Goal: Ask a question

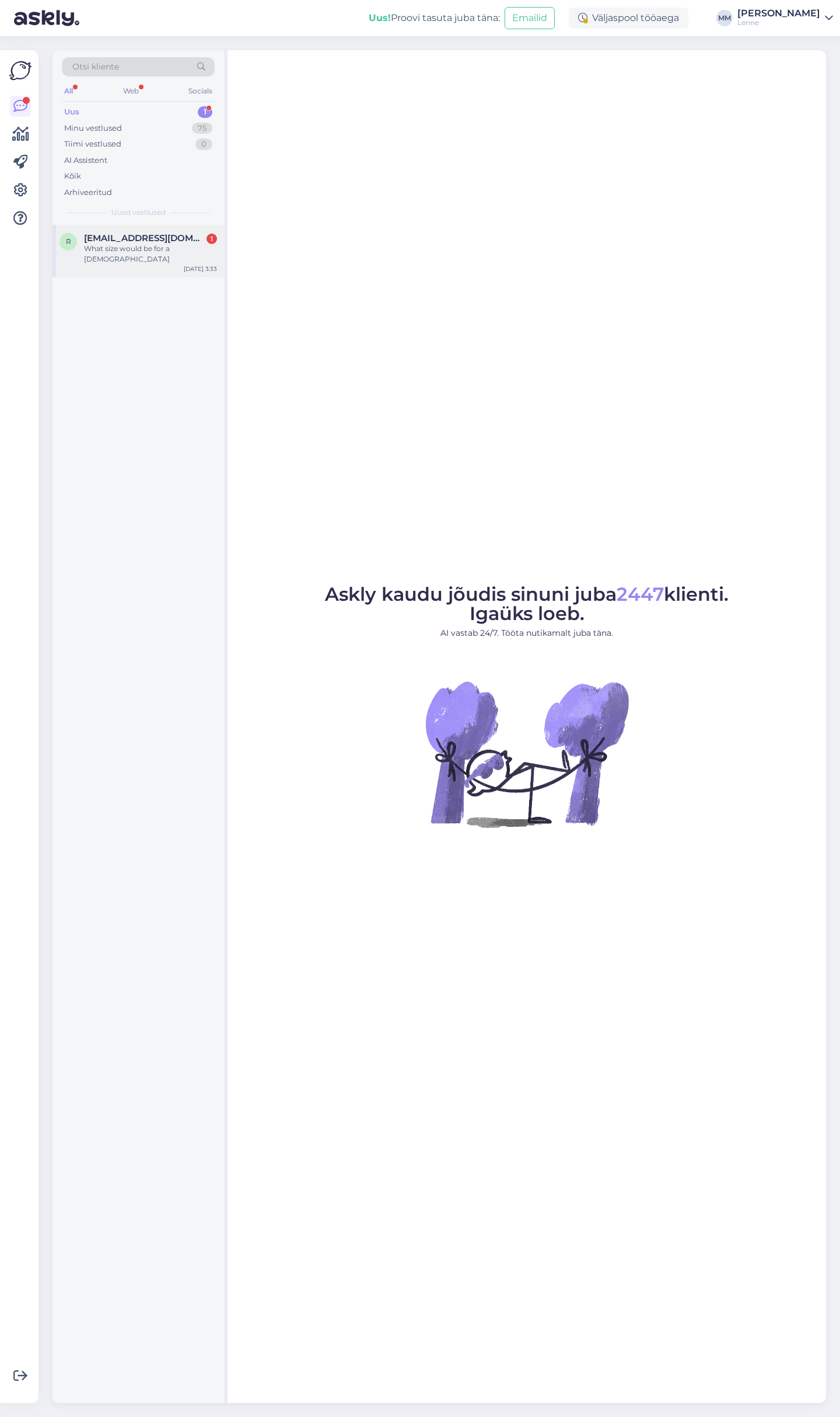
click at [133, 244] on div "What size would be for a [DEMOGRAPHIC_DATA]" at bounding box center [150, 254] width 133 height 21
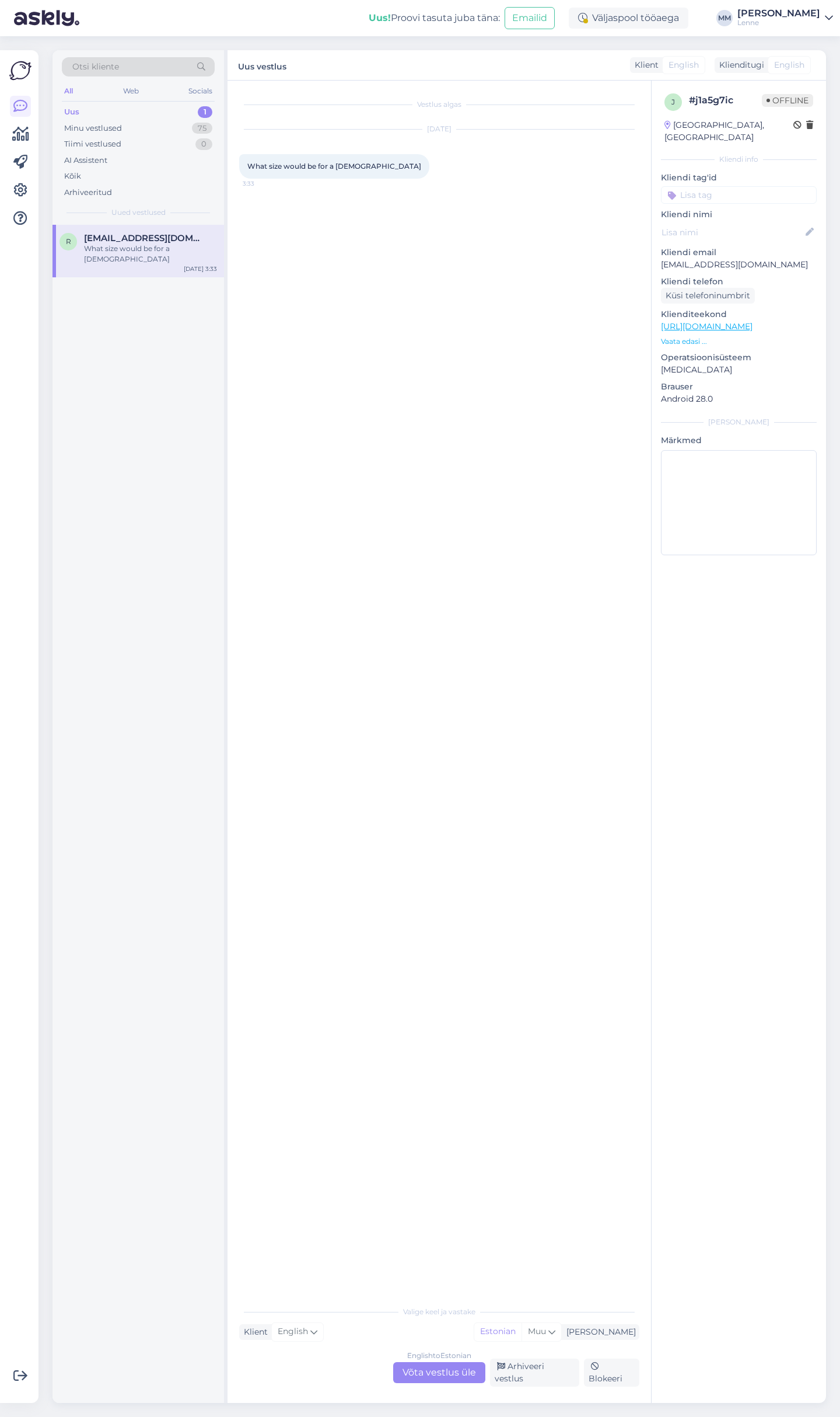
click at [452, 1373] on div "English to Estonian Võta vestlus üle" at bounding box center [439, 1372] width 92 height 21
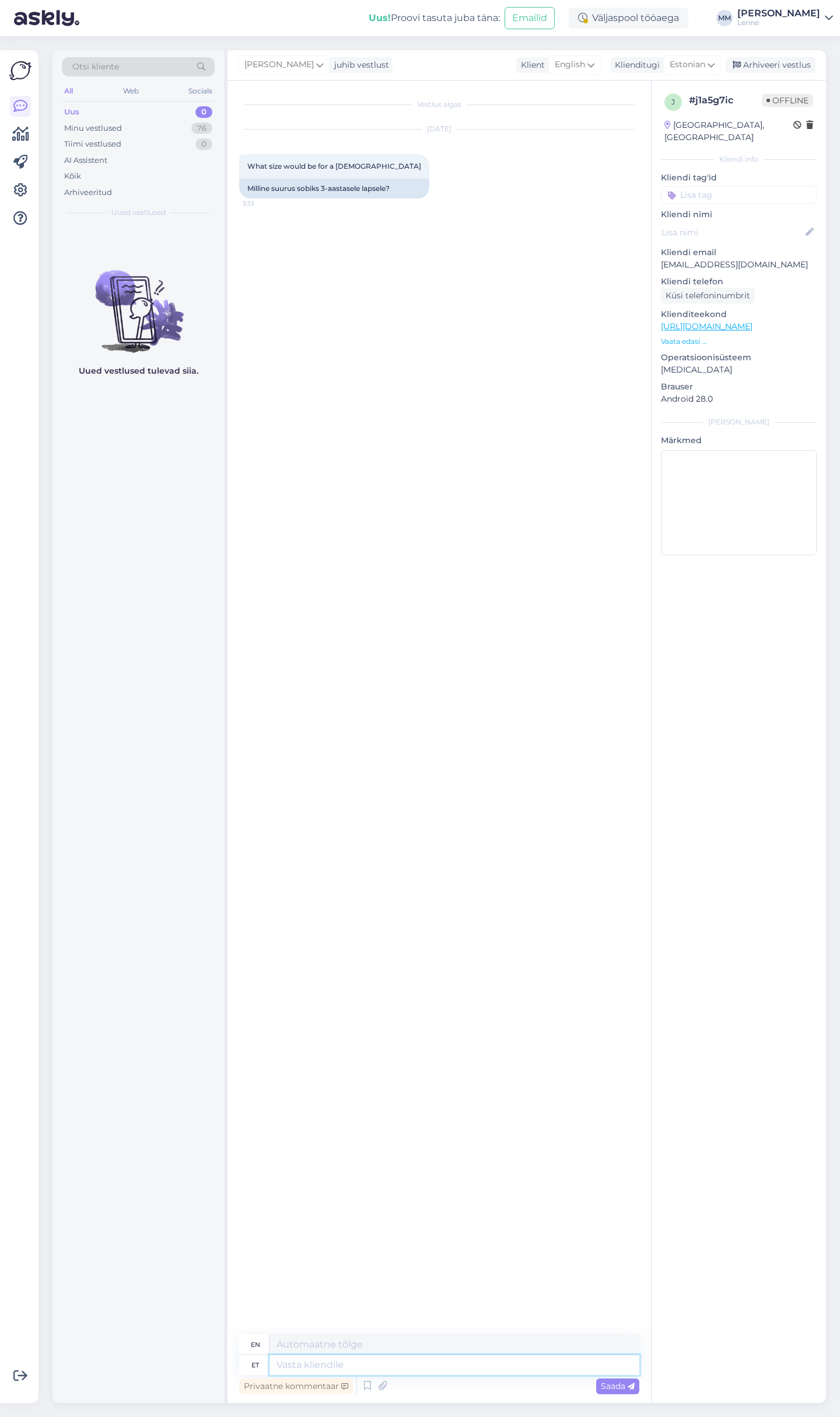
click at [413, 1368] on textarea at bounding box center [455, 1365] width 370 height 20
type textarea "Tere,"
type textarea "Hello,"
type textarea "Tere, meie su"
type textarea "Hello, we"
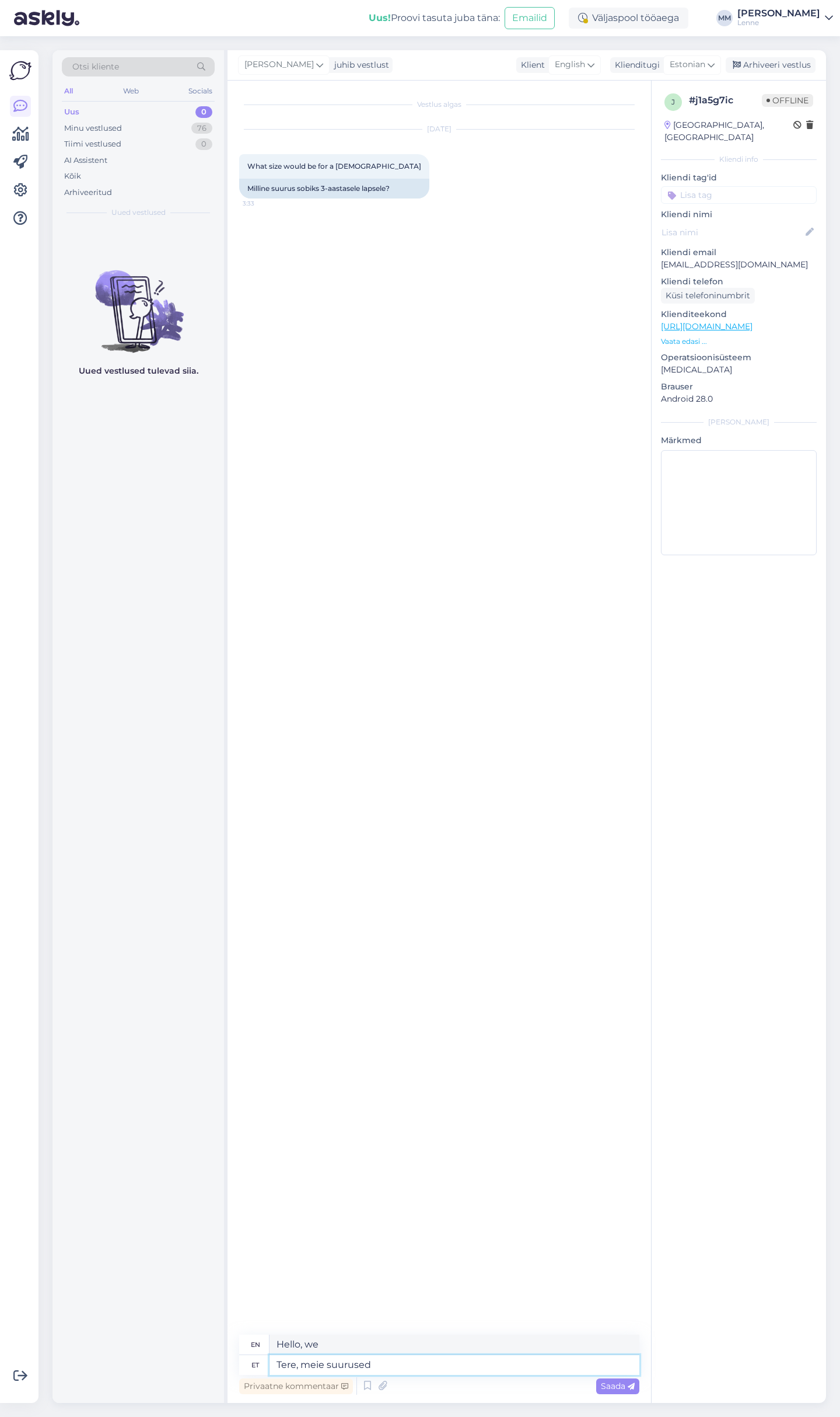
type textarea "Tere, meie suurused o"
type textarea "Hello, our sizes"
type textarea "Tere, meie suurused on lap"
type textarea "Hello, our sizes are"
type textarea "Tere, meie suurused on lapse p"
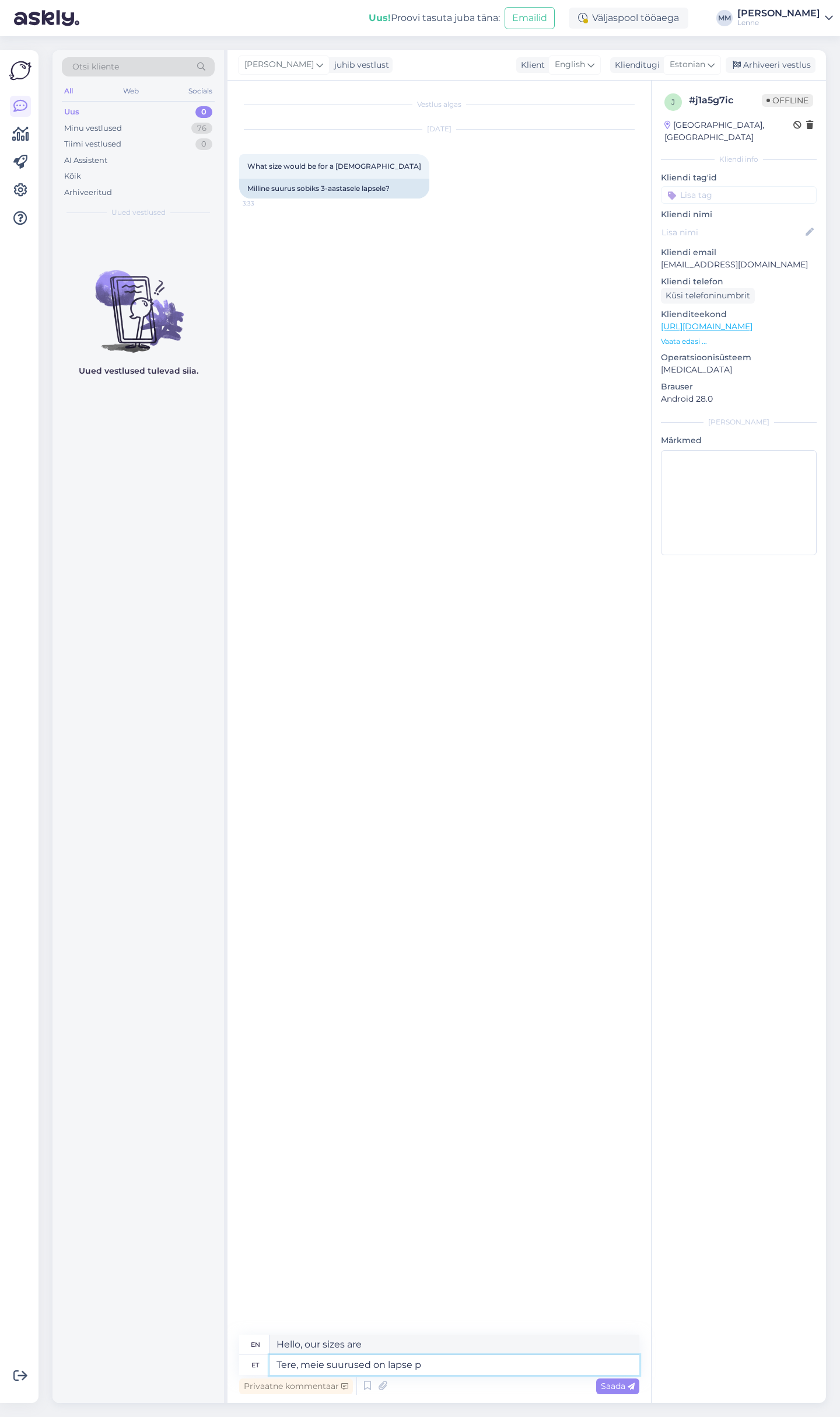
type textarea "Hello, our sizes are children's."
type textarea "Tere, meie suurused on lapse pikkuse j"
type textarea "Hello, our sizes are for children's height."
type textarea "Tere, meie suurused on lapse pikkuse järgi."
type textarea "Hello, our sizes are based on the child's height."
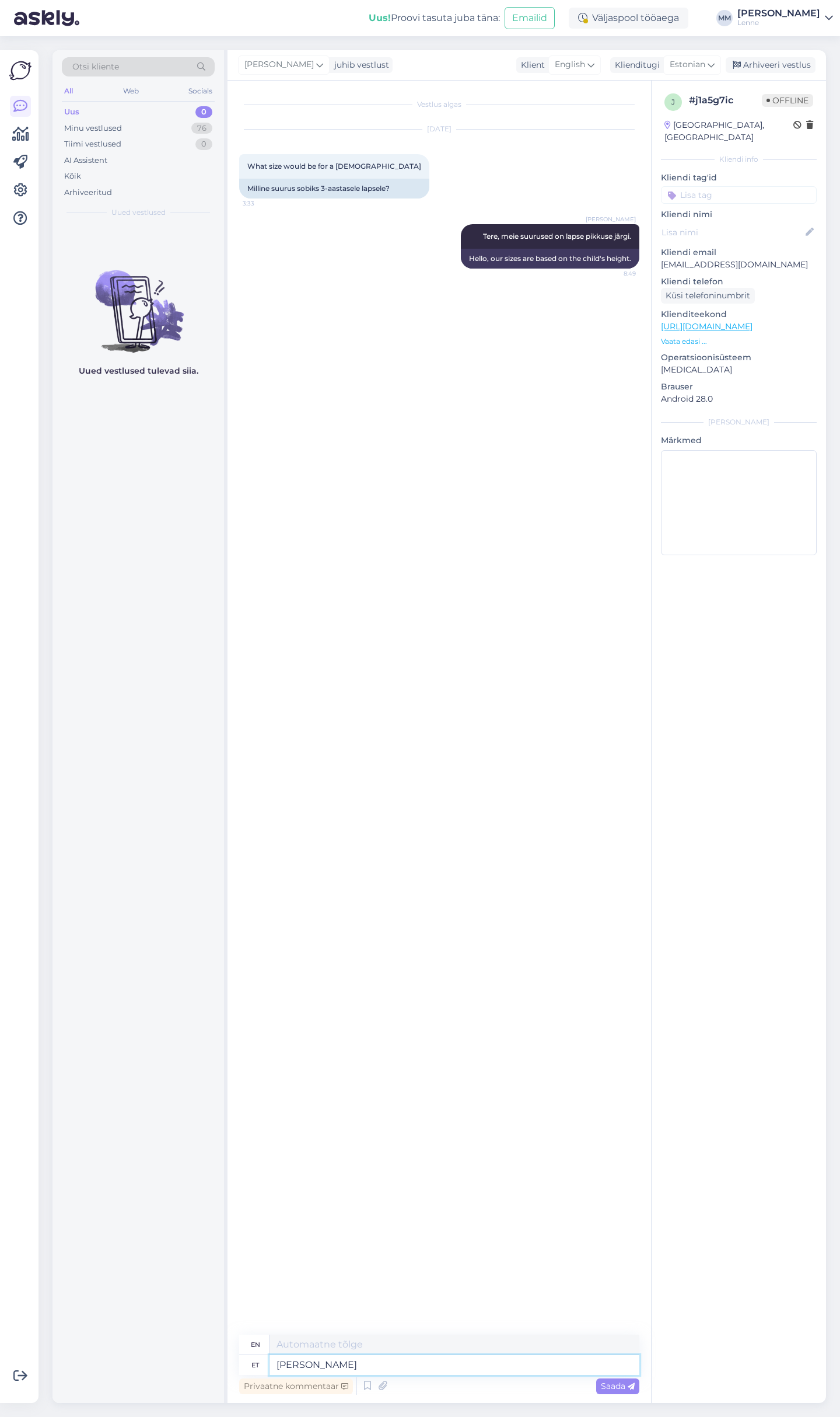
type textarea "Kui p"
type textarea "If"
type textarea "Kui pikk on"
type textarea "How long"
type textarea "Kui pikk on het"
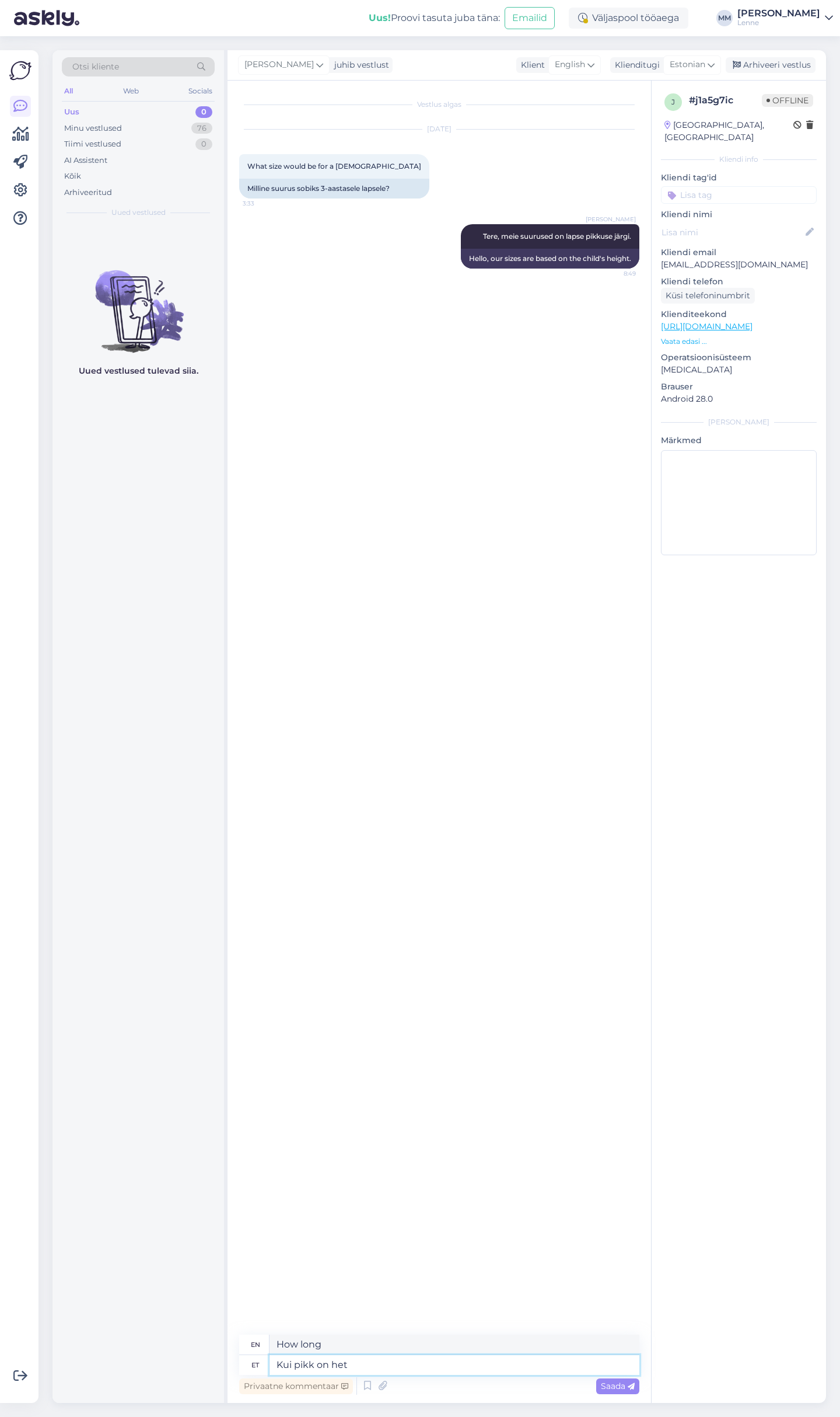
type textarea "How long is it?"
type textarea "Kui pikk on hetkel t"
type textarea "How long is it at the moment?"
type textarea "Kui pikk on hetkel teie la"
type textarea "How tall are you currently?"
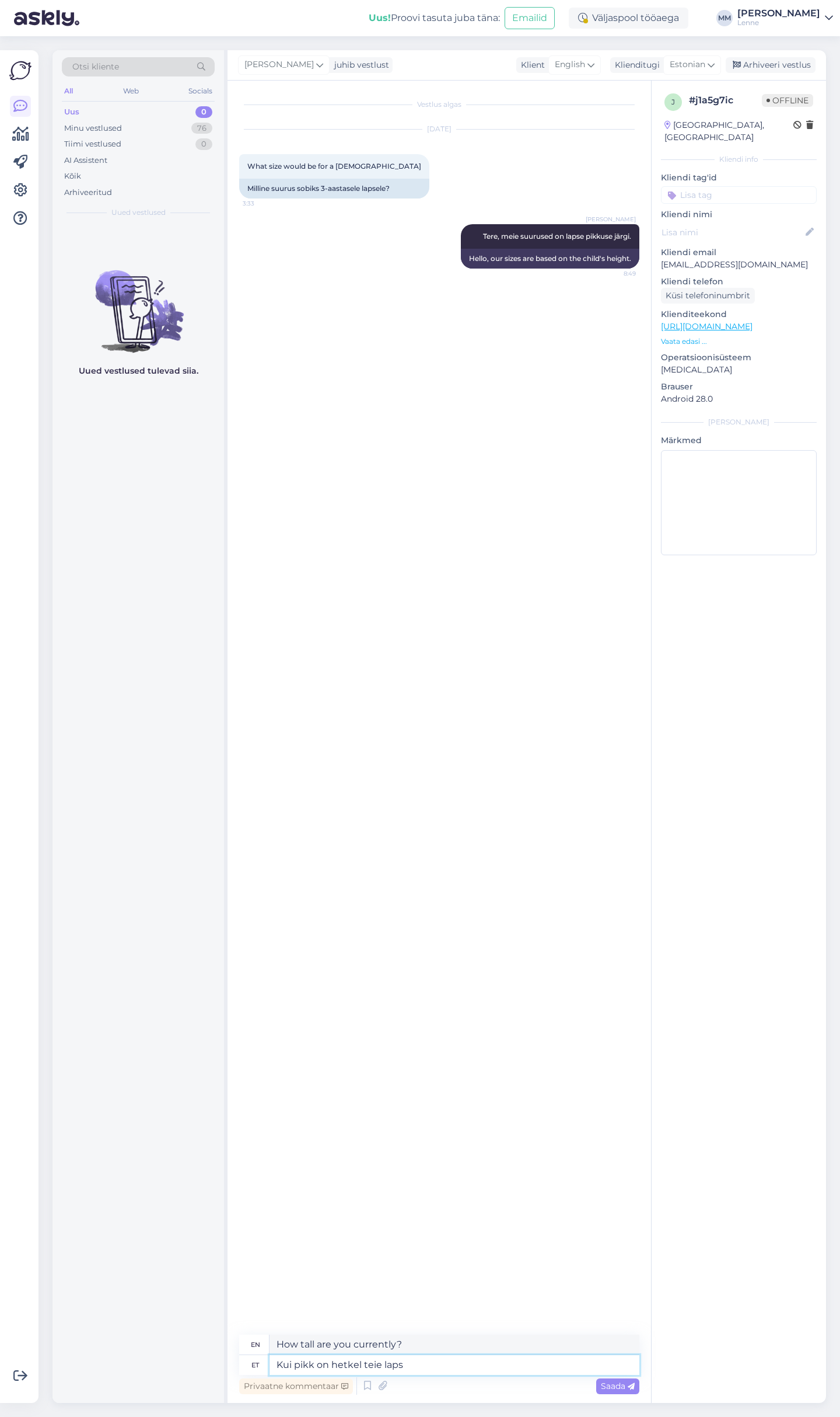
type textarea "Kui pikk on hetkel teie laps."
type textarea "How tall is your child currently?"
